Goal: Information Seeking & Learning: Compare options

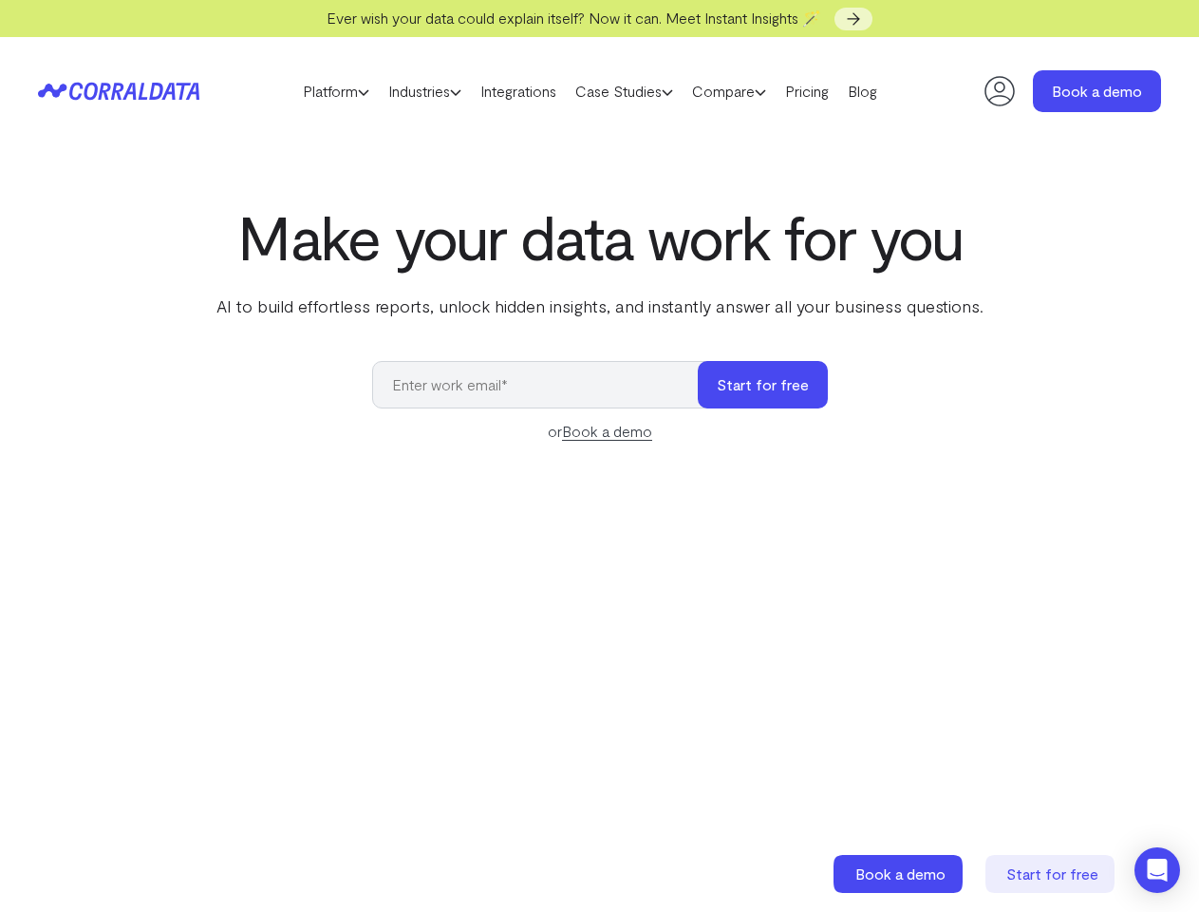
click at [599, 456] on div "Make your data work for you AI to build effortless reports, unlock hidden insig…" at bounding box center [599, 626] width 1199 height 849
click at [317, 91] on link "Platform" at bounding box center [335, 91] width 85 height 28
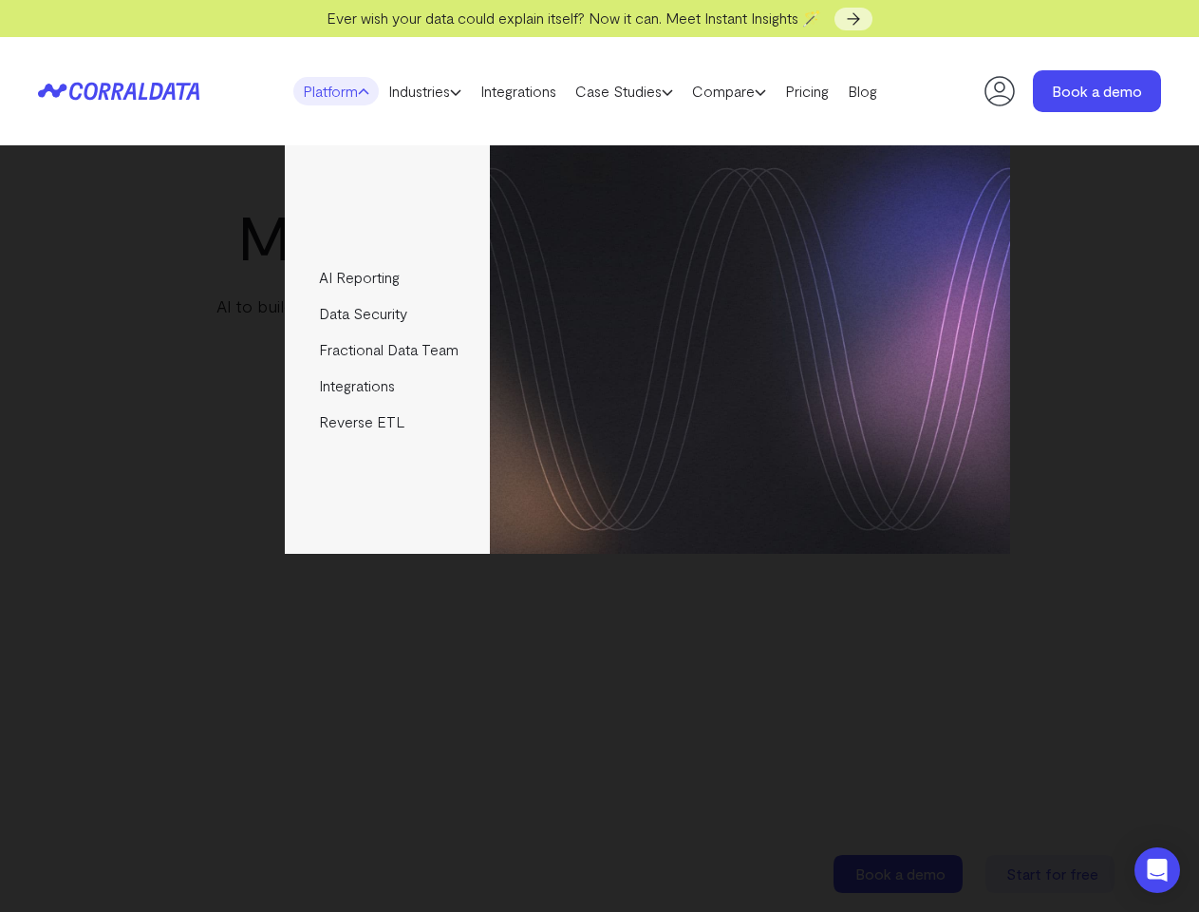
click at [420, 91] on link "Industries" at bounding box center [425, 91] width 92 height 28
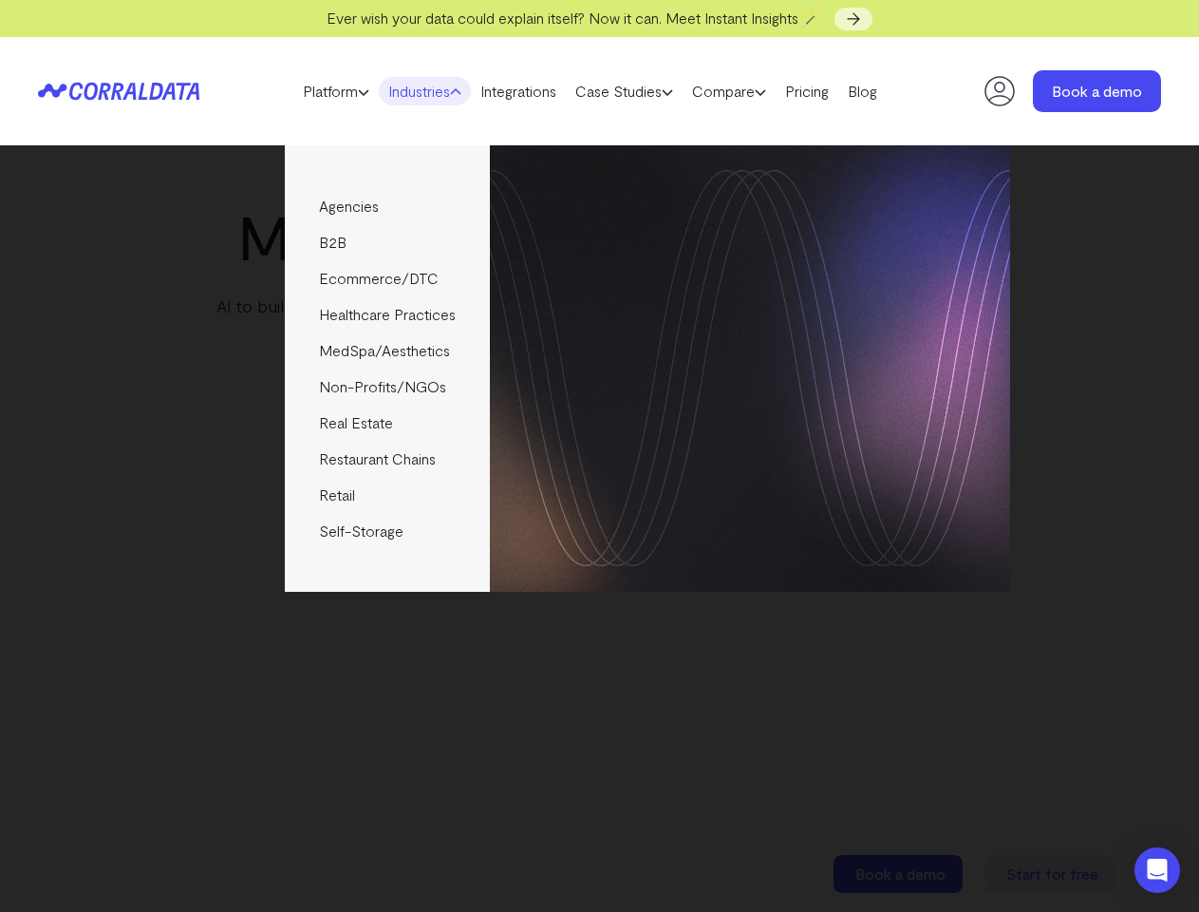
click at [643, 91] on link "Case Studies" at bounding box center [624, 91] width 117 height 28
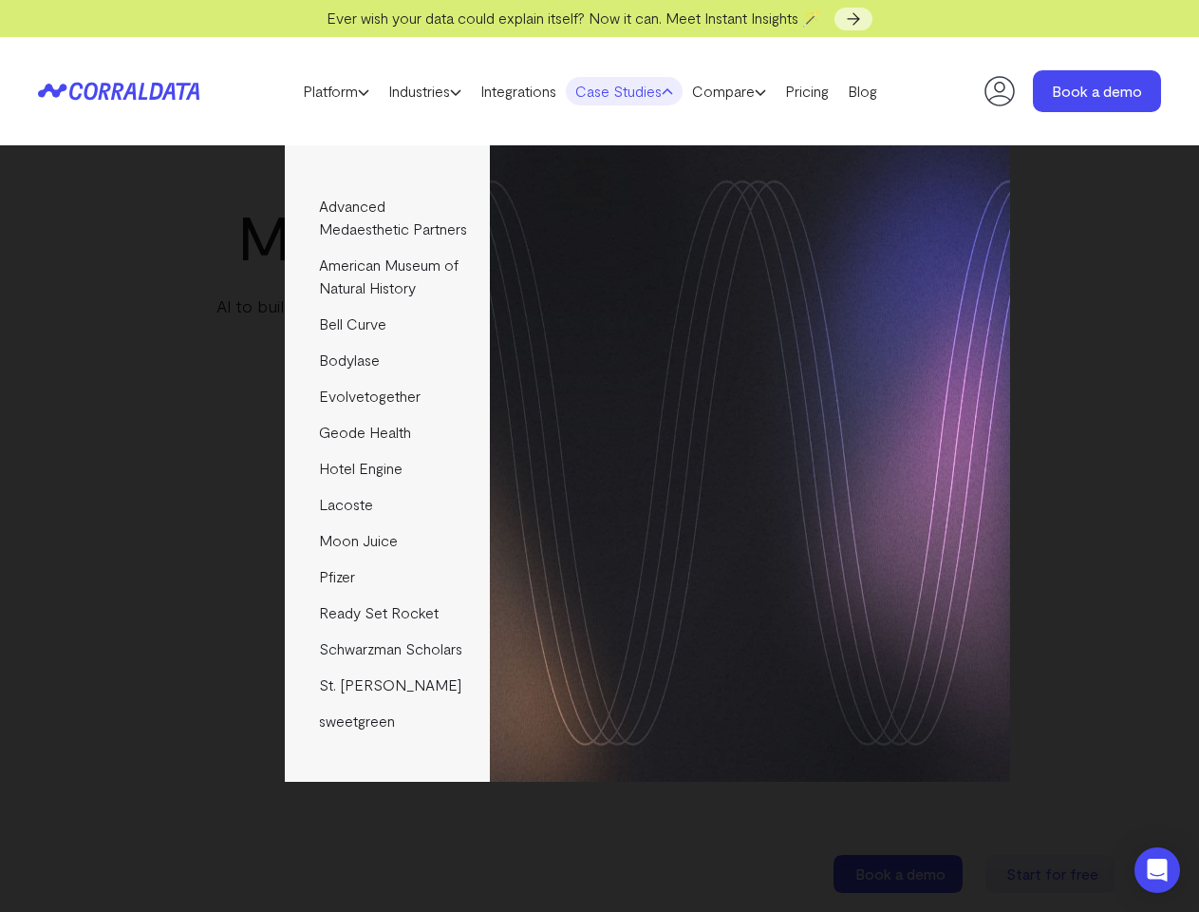
click at [761, 91] on link "Compare" at bounding box center [729, 91] width 93 height 28
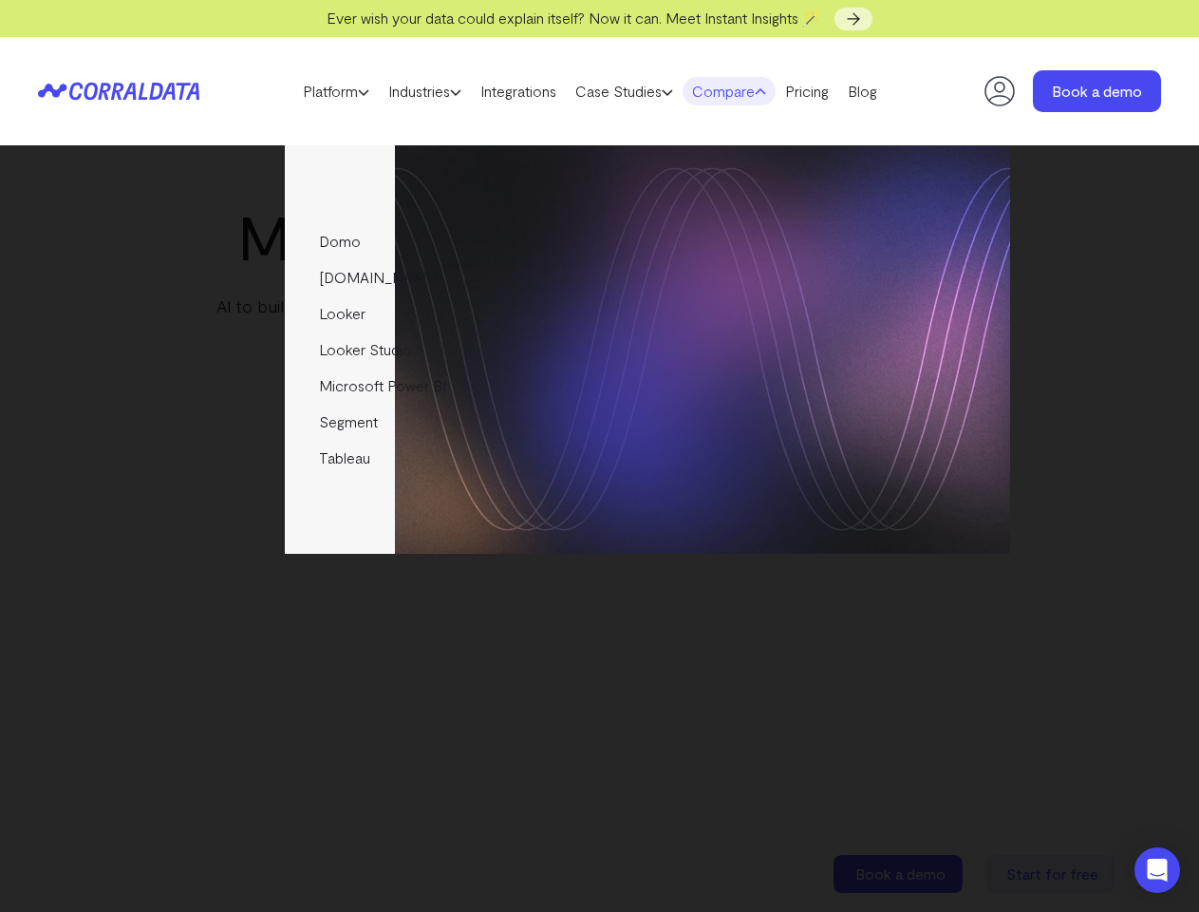
click at [763, 385] on img at bounding box center [750, 349] width 520 height 408
